Goal: Book appointment/travel/reservation

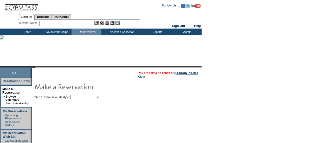
click at [95, 97] on select "Beach Leisure Metropolitan Mountain OIAL for Adventure OIAL for Couples OIAL fo…" at bounding box center [86, 97] width 30 height 4
select select "Beach"
click at [79, 95] on select "Beach Leisure Metropolitan Mountain OIAL for Adventure OIAL for Couples OIAL fo…" at bounding box center [86, 97] width 30 height 4
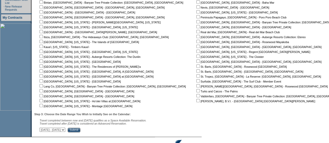
scroll to position [145, 0]
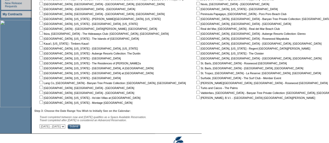
click at [43, 89] on input "checkbox" at bounding box center [41, 87] width 3 height 3
checkbox input "true"
click at [80, 129] on input "Submit" at bounding box center [74, 127] width 13 height 5
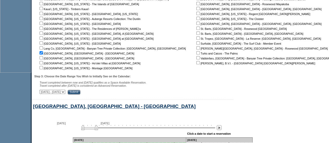
scroll to position [247, 0]
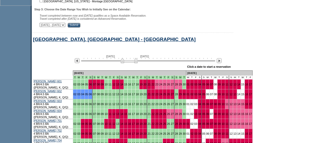
drag, startPoint x: 99, startPoint y: 62, endPoint x: 138, endPoint y: 63, distance: 39.6
click at [138, 63] on img at bounding box center [129, 60] width 17 height 5
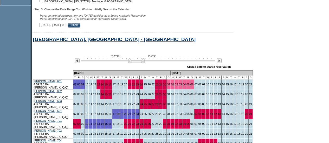
drag, startPoint x: 138, startPoint y: 63, endPoint x: 146, endPoint y: 63, distance: 7.3
click at [145, 63] on img at bounding box center [136, 60] width 17 height 5
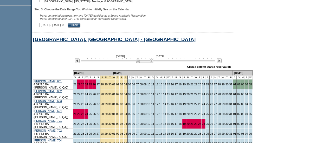
drag, startPoint x: 146, startPoint y: 63, endPoint x: 154, endPoint y: 63, distance: 8.3
click at [153, 63] on img at bounding box center [144, 60] width 17 height 5
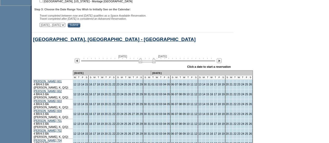
click at [156, 63] on img at bounding box center [147, 60] width 17 height 5
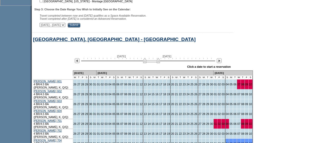
drag, startPoint x: 156, startPoint y: 63, endPoint x: 161, endPoint y: 64, distance: 5.1
click at [160, 63] on img at bounding box center [151, 60] width 17 height 5
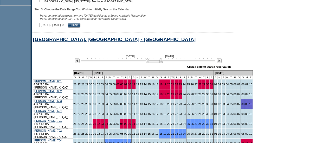
click at [163, 63] on img at bounding box center [154, 60] width 17 height 5
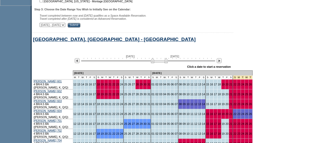
drag, startPoint x: 164, startPoint y: 64, endPoint x: 169, endPoint y: 65, distance: 4.7
click at [168, 63] on img at bounding box center [159, 60] width 17 height 5
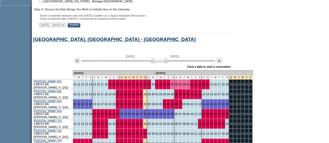
click at [168, 63] on img at bounding box center [159, 60] width 17 height 5
drag, startPoint x: 170, startPoint y: 63, endPoint x: 175, endPoint y: 63, distance: 5.7
click at [174, 63] on img at bounding box center [165, 60] width 17 height 5
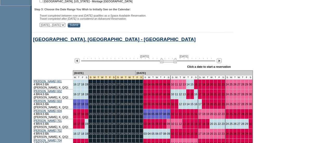
drag, startPoint x: 175, startPoint y: 63, endPoint x: 179, endPoint y: 63, distance: 3.6
click at [177, 63] on img at bounding box center [168, 60] width 17 height 5
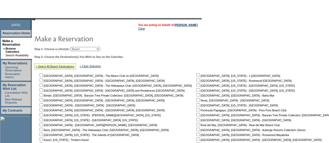
scroll to position [0, 0]
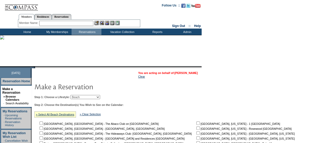
click at [179, 72] on link "[PERSON_NAME]" at bounding box center [186, 73] width 23 height 3
